Goal: Find specific page/section: Find specific page/section

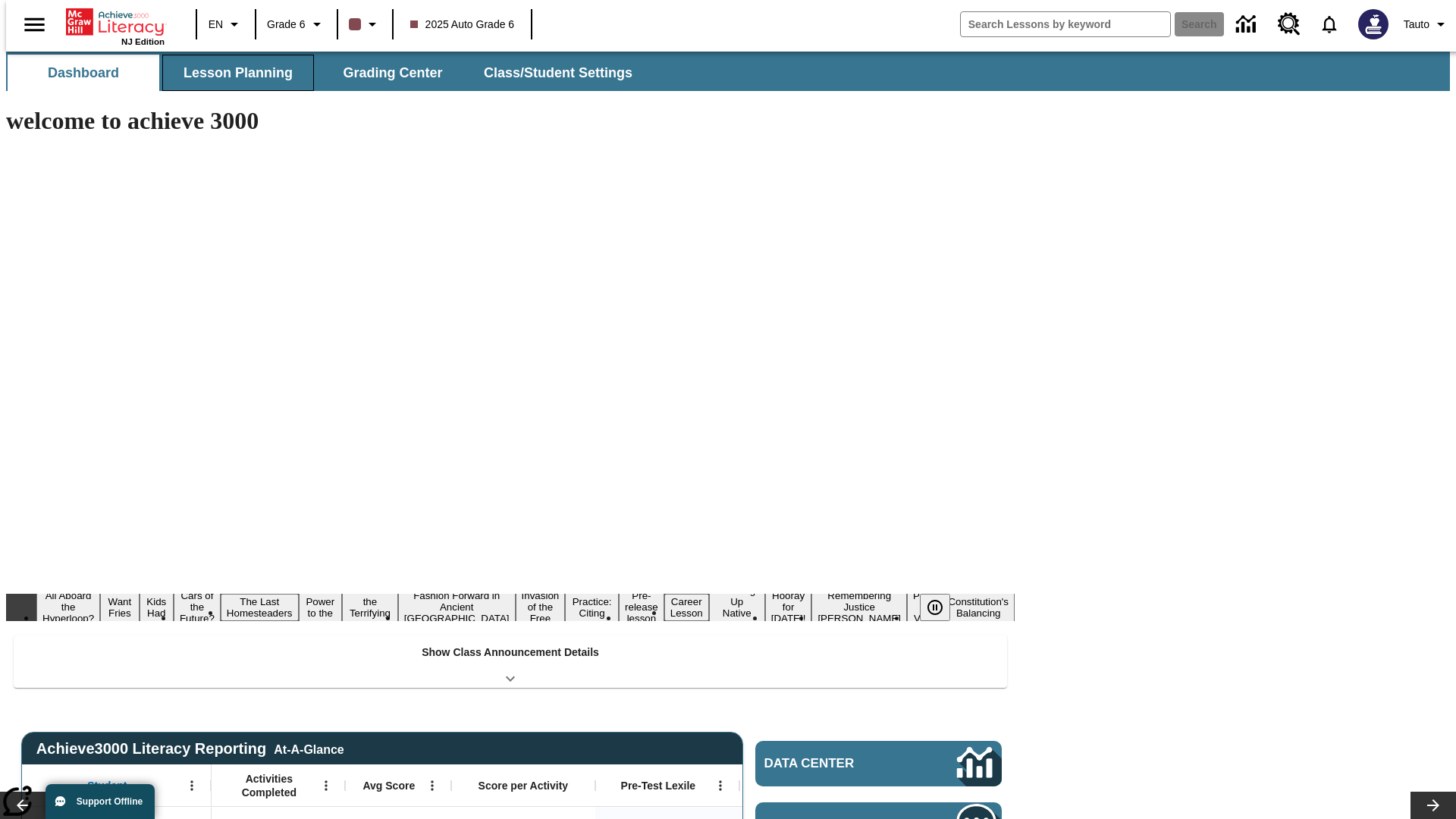
click at [232, 73] on span "Lesson Planning" at bounding box center [238, 73] width 109 height 18
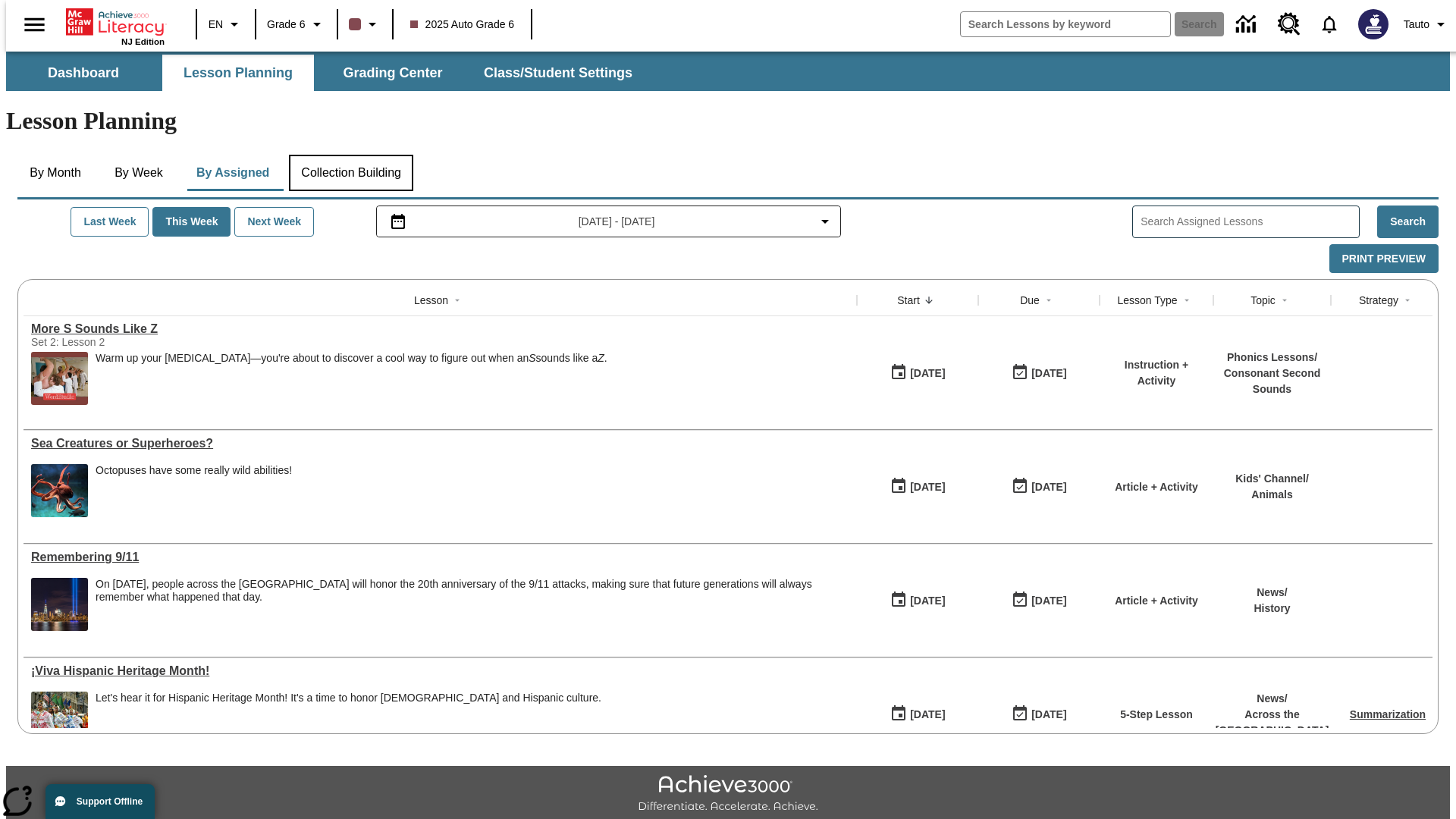
click at [350, 155] on button "Collection Building" at bounding box center [351, 172] width 124 height 36
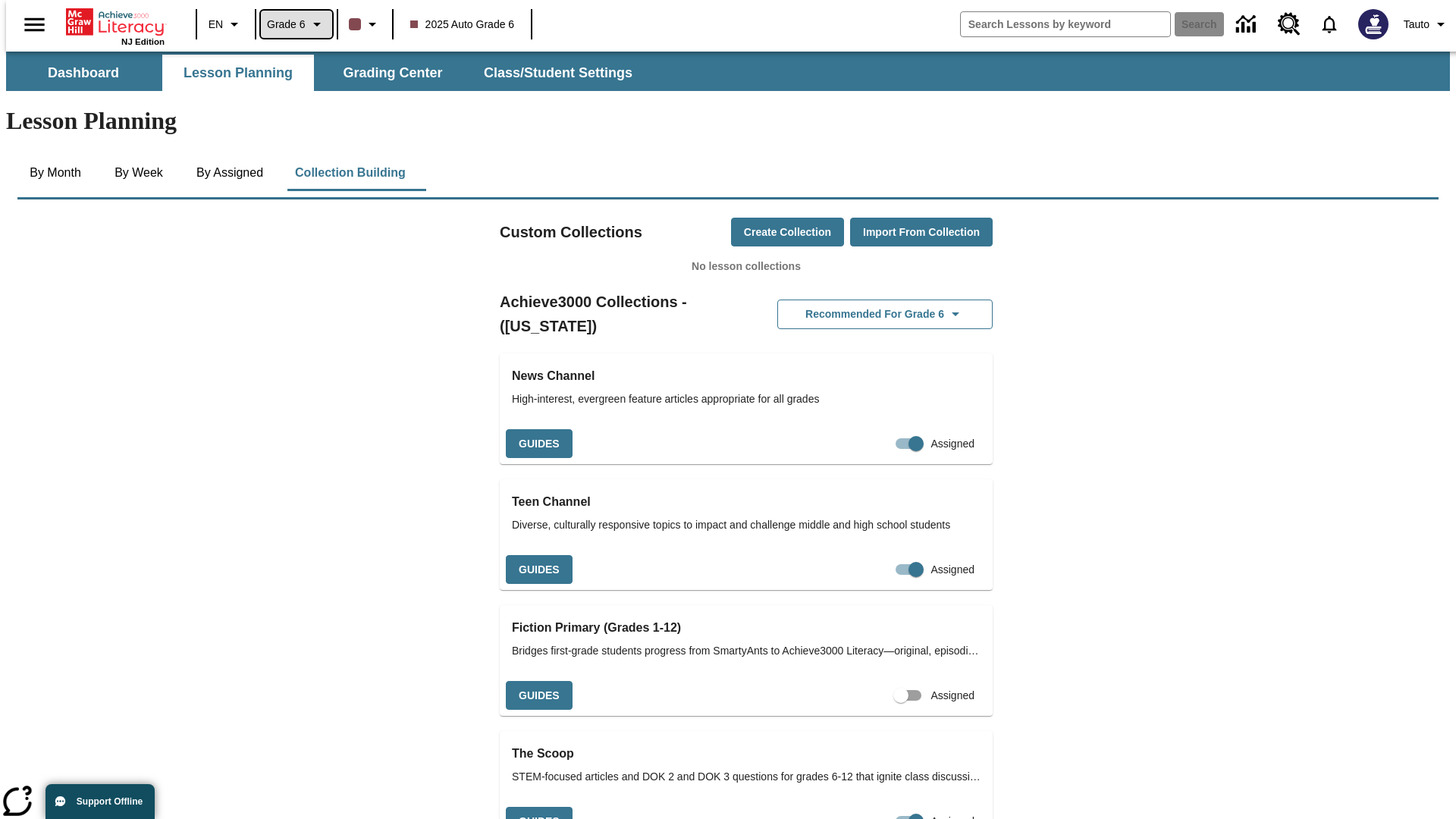
click at [291, 24] on span "Grade 6" at bounding box center [286, 24] width 39 height 16
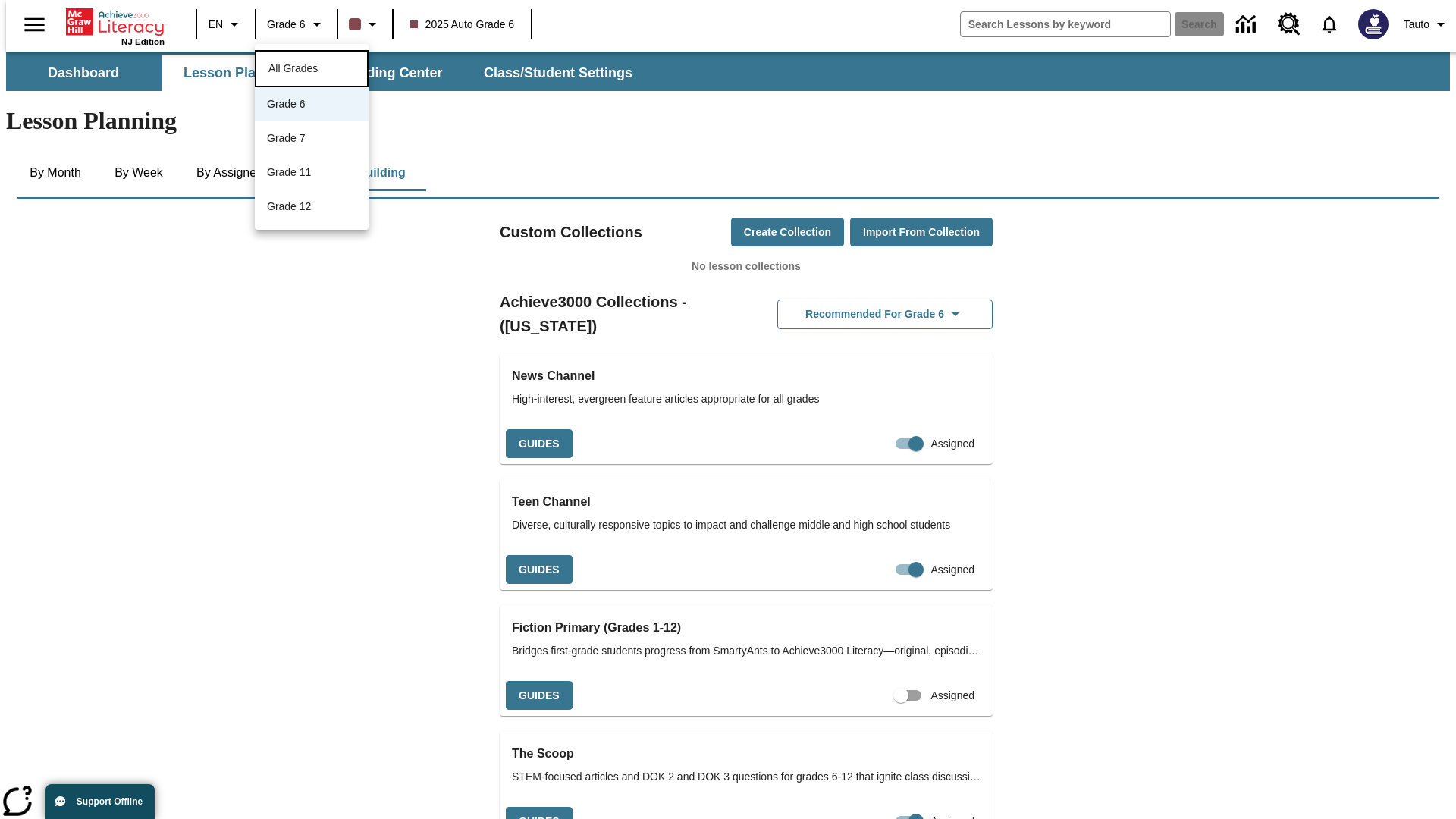
click at [311, 67] on span "All Grades" at bounding box center [293, 68] width 49 height 12
